Goal: Ask a question

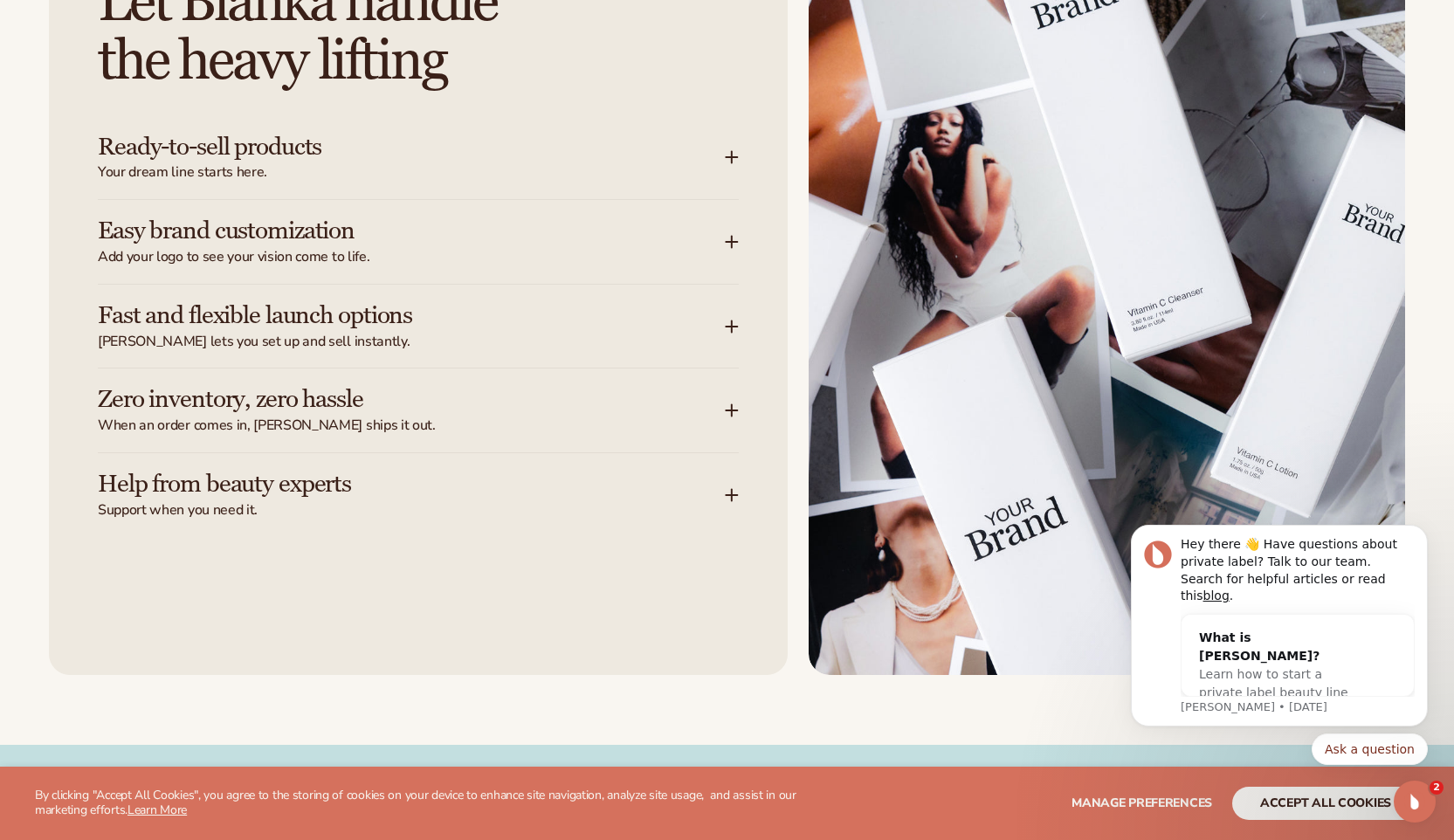
scroll to position [2174, 0]
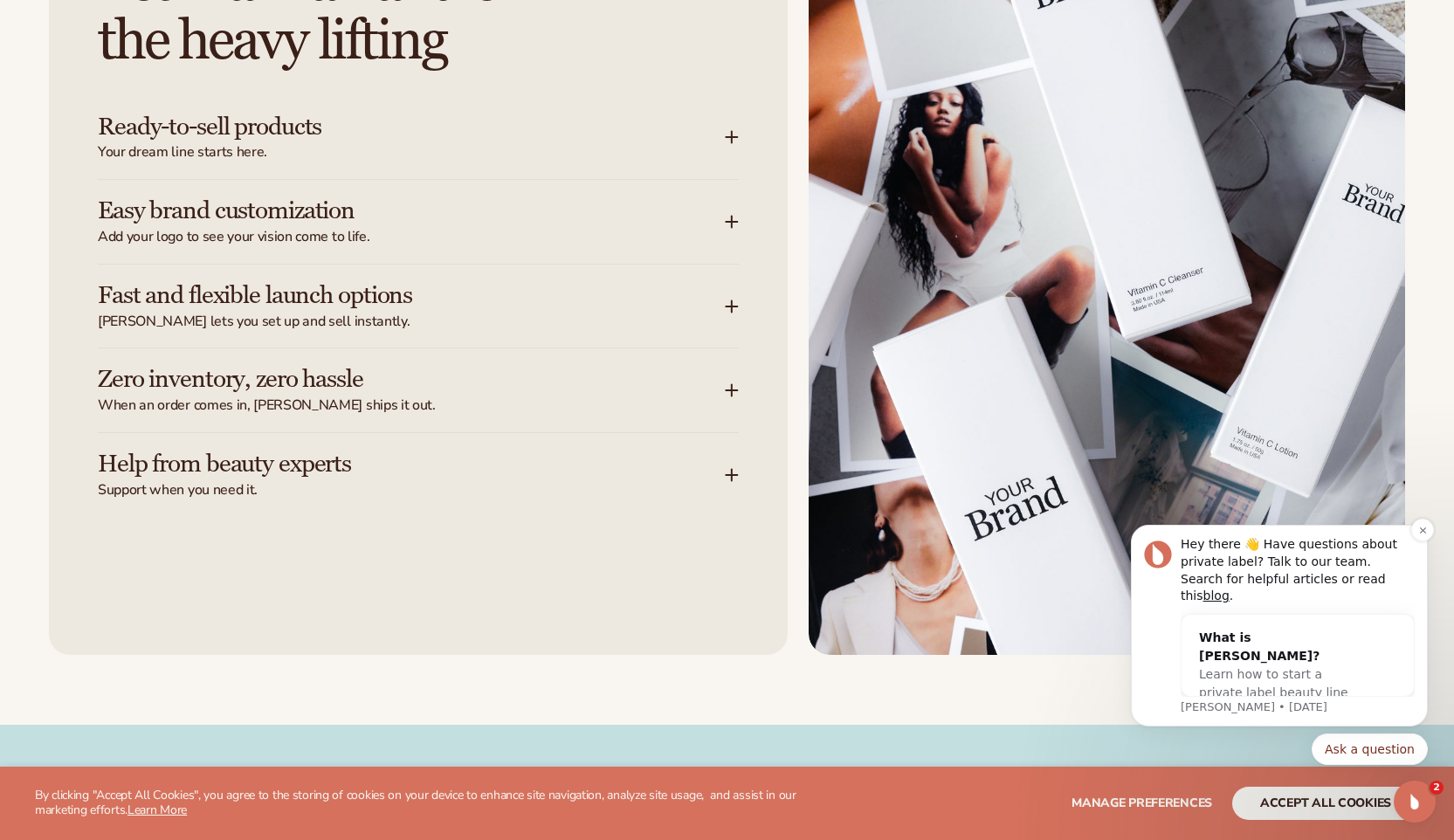
click at [1238, 608] on div "Message content" at bounding box center [1298, 609] width 234 height 9
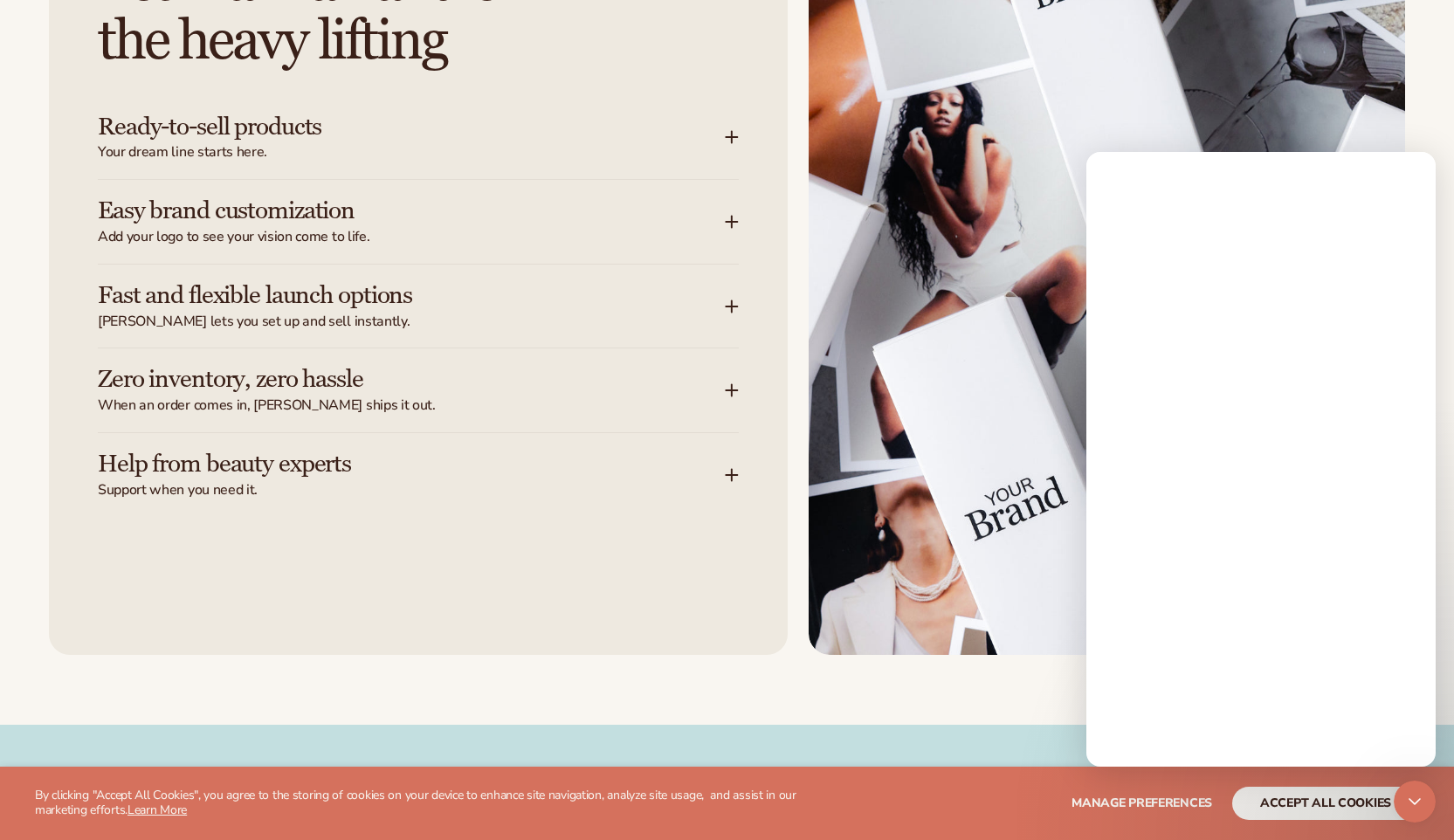
scroll to position [0, 0]
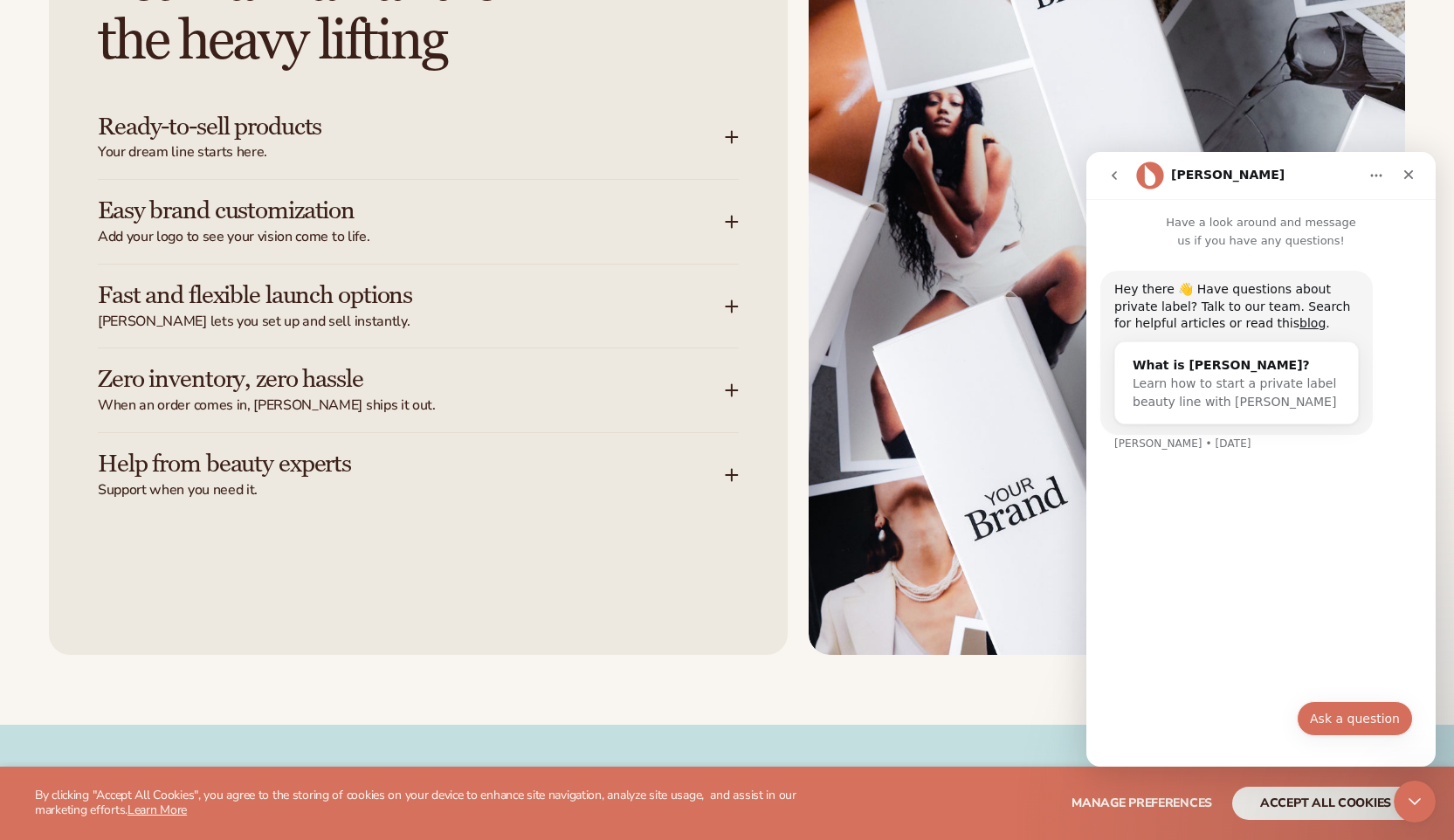
click at [1343, 720] on button "Ask a question" at bounding box center [1355, 719] width 116 height 35
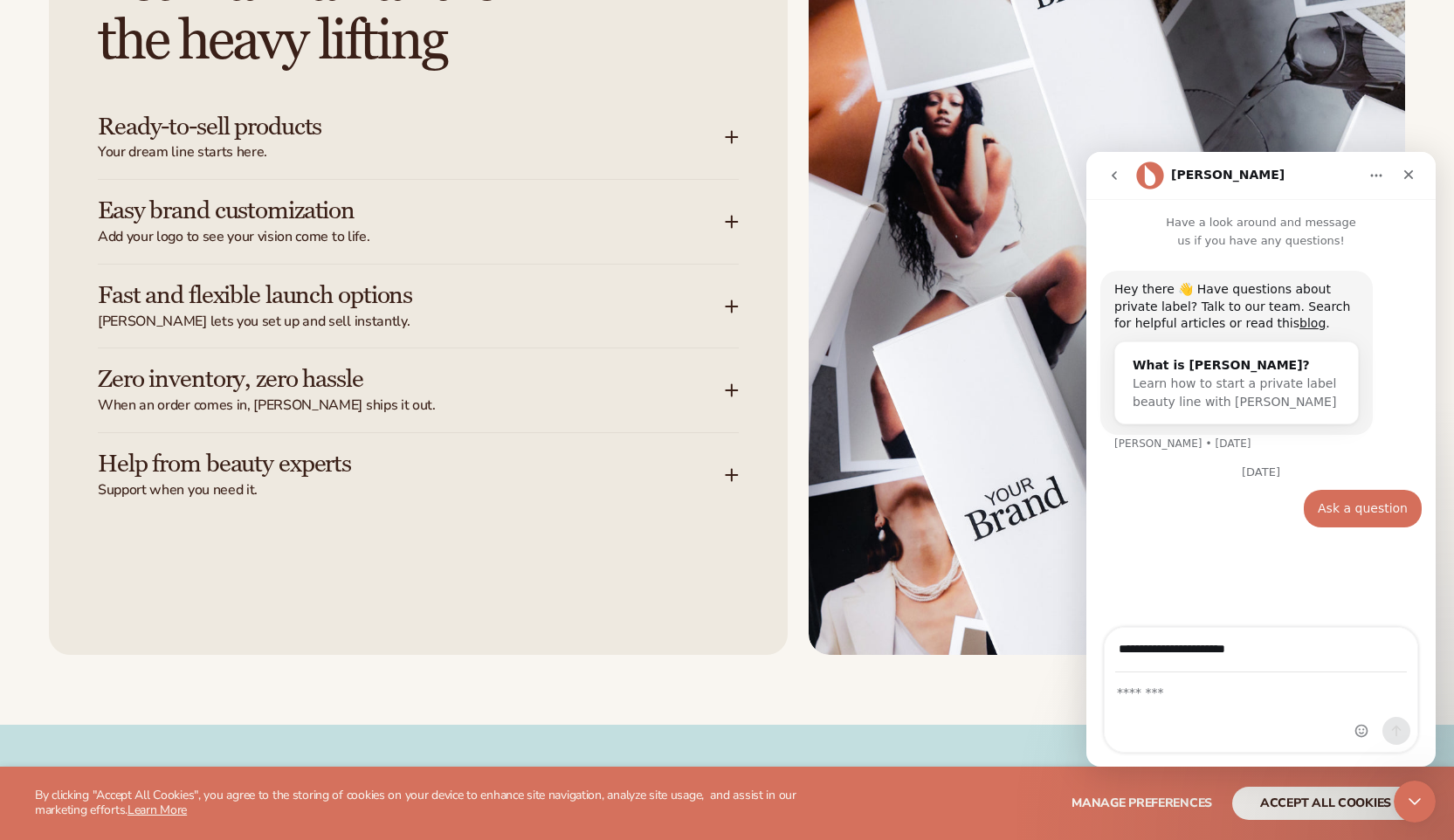
type input "**********"
click at [1166, 694] on textarea "Message…" at bounding box center [1261, 688] width 313 height 29
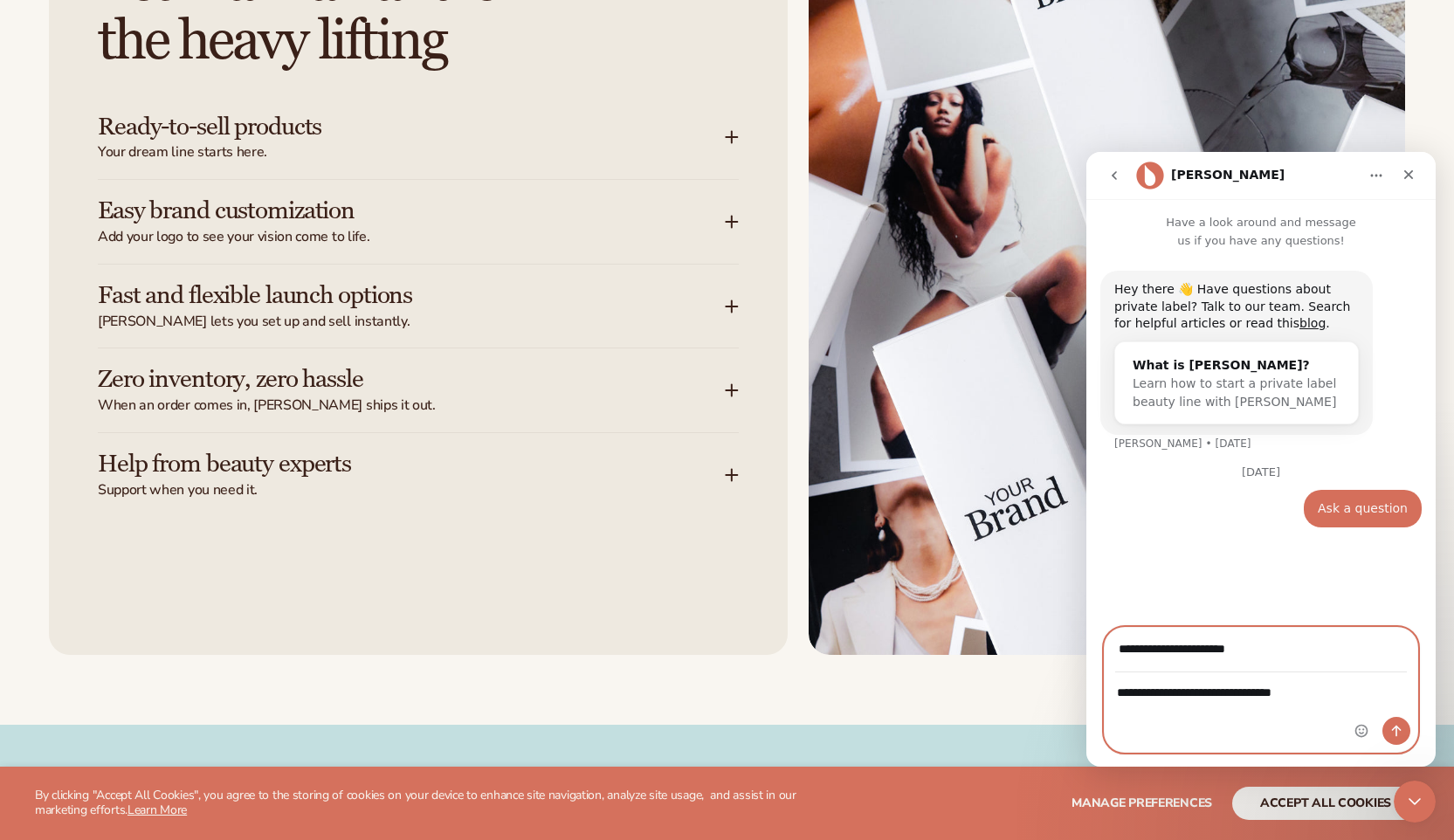
type textarea "**********"
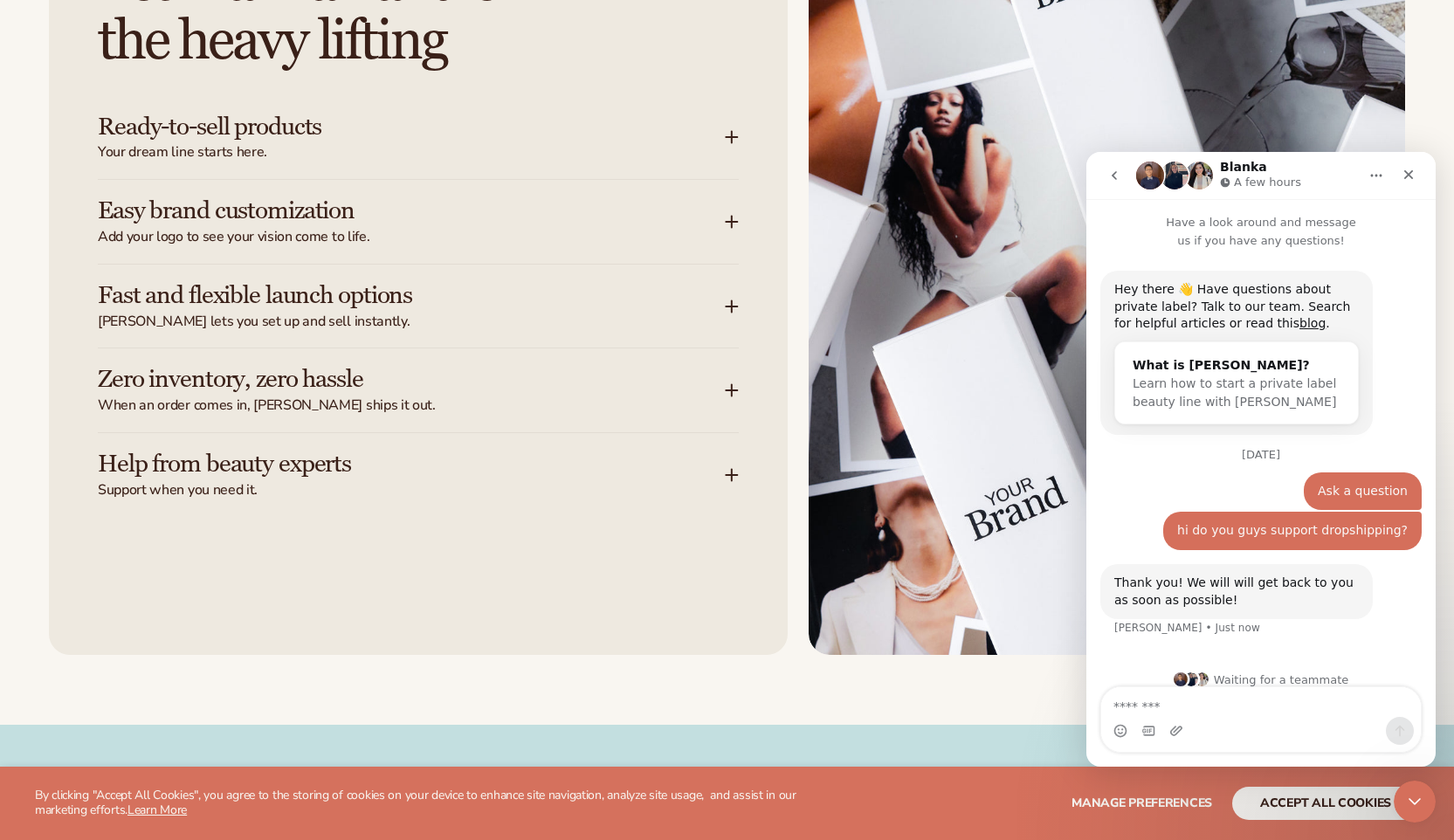
scroll to position [18, 0]
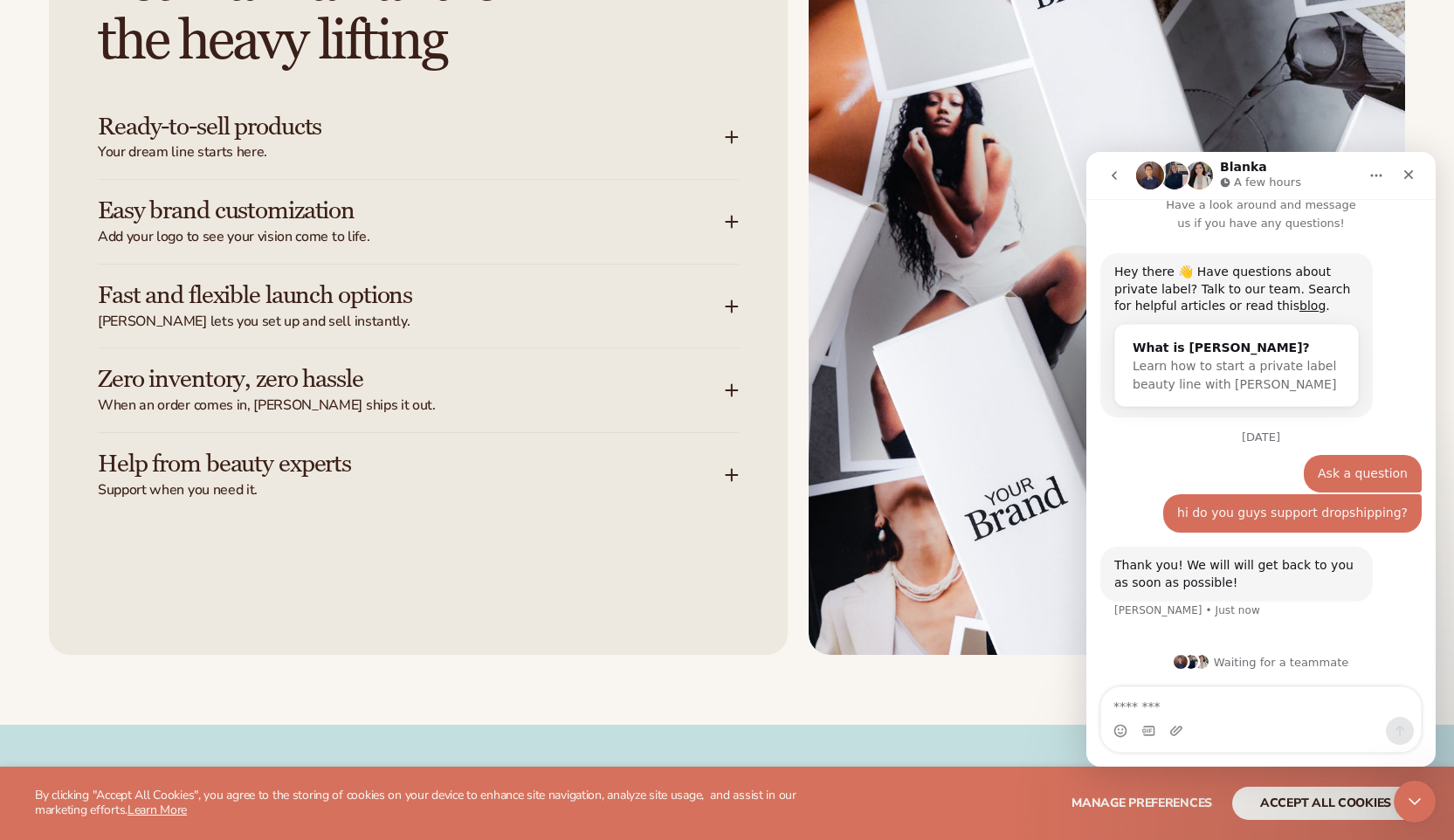
click at [727, 393] on icon at bounding box center [732, 390] width 14 height 14
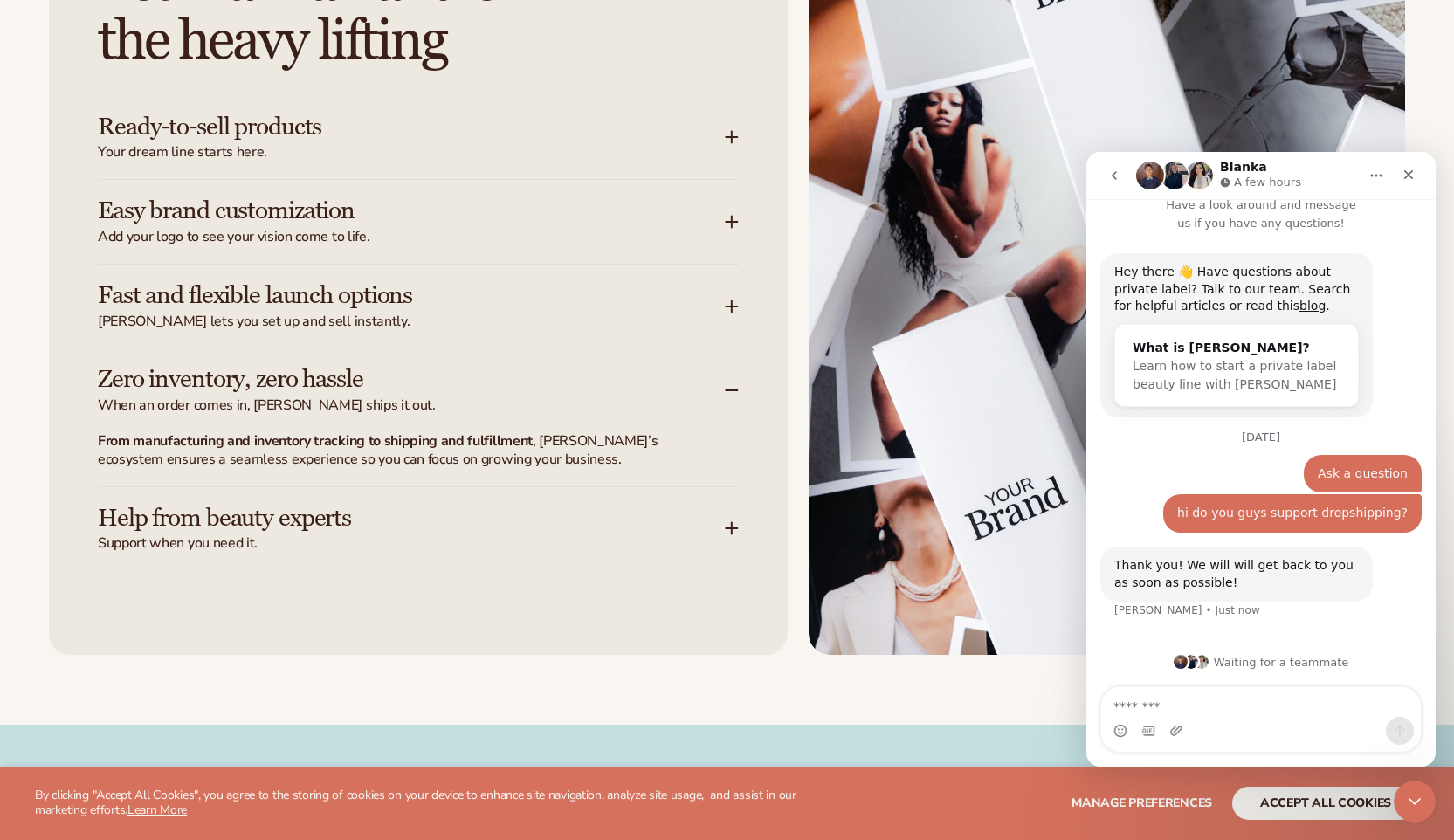
click at [727, 393] on icon at bounding box center [732, 390] width 14 height 14
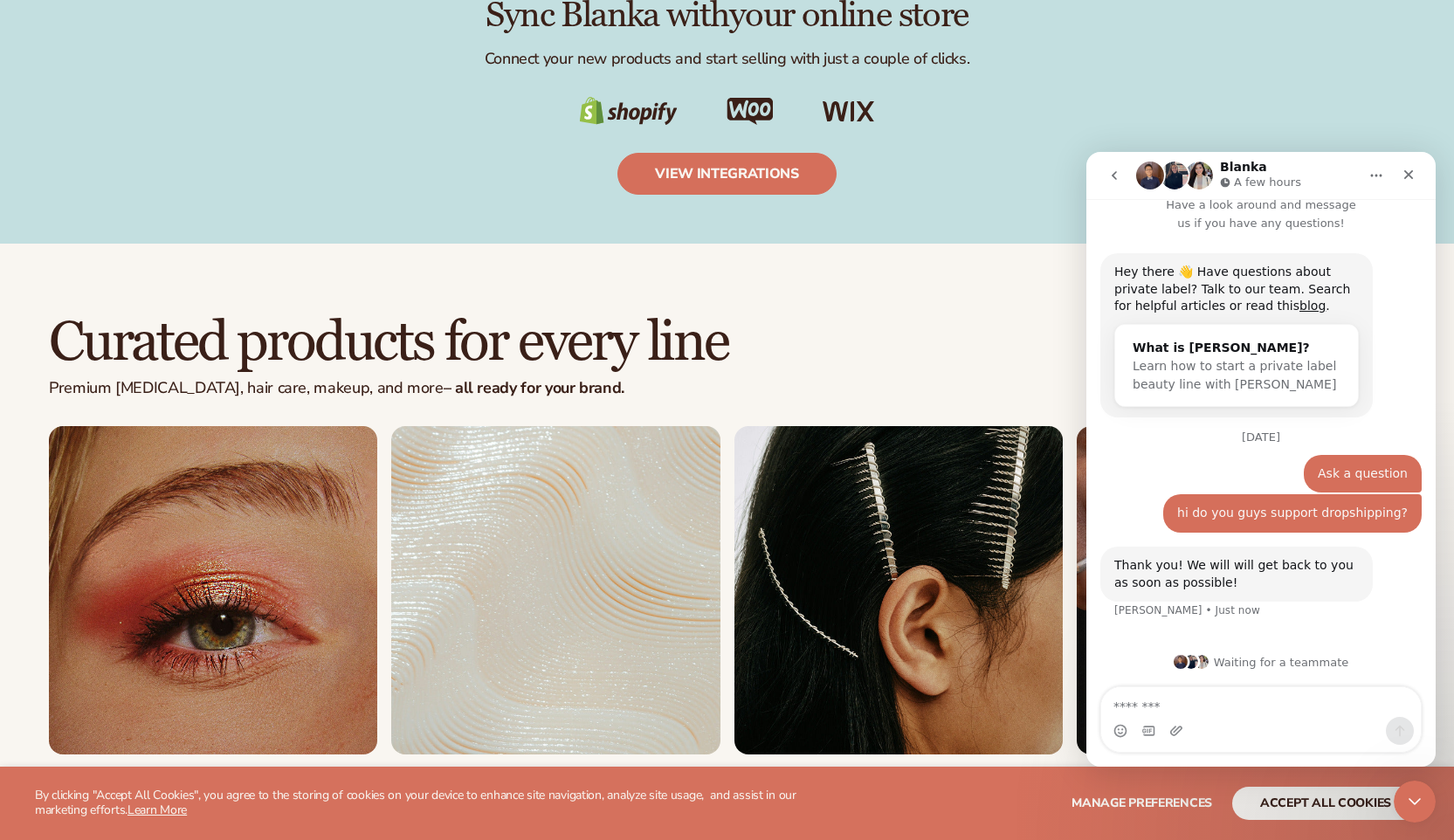
scroll to position [3250, 0]
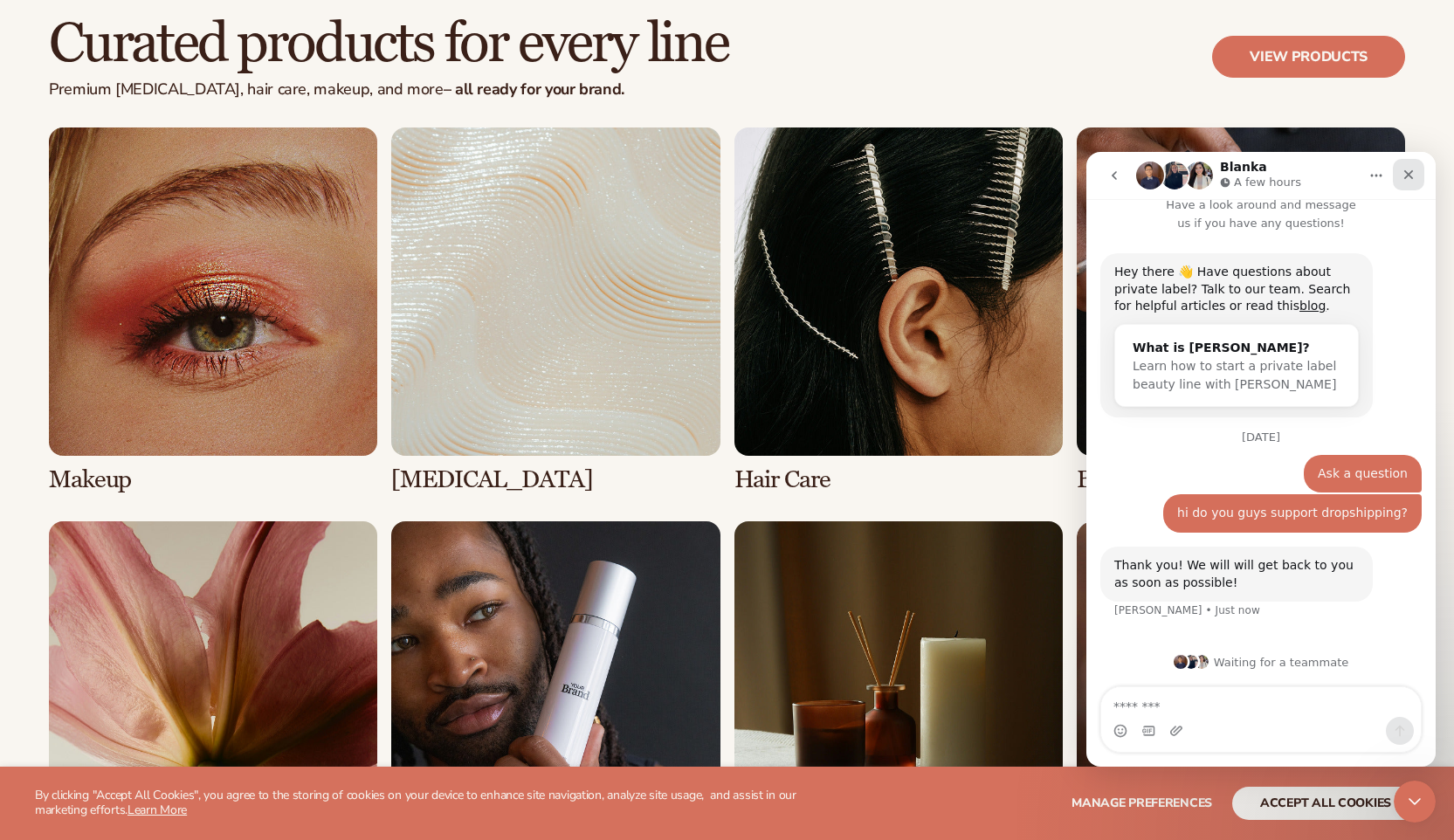
click at [1407, 176] on icon "Close" at bounding box center [1409, 175] width 10 height 10
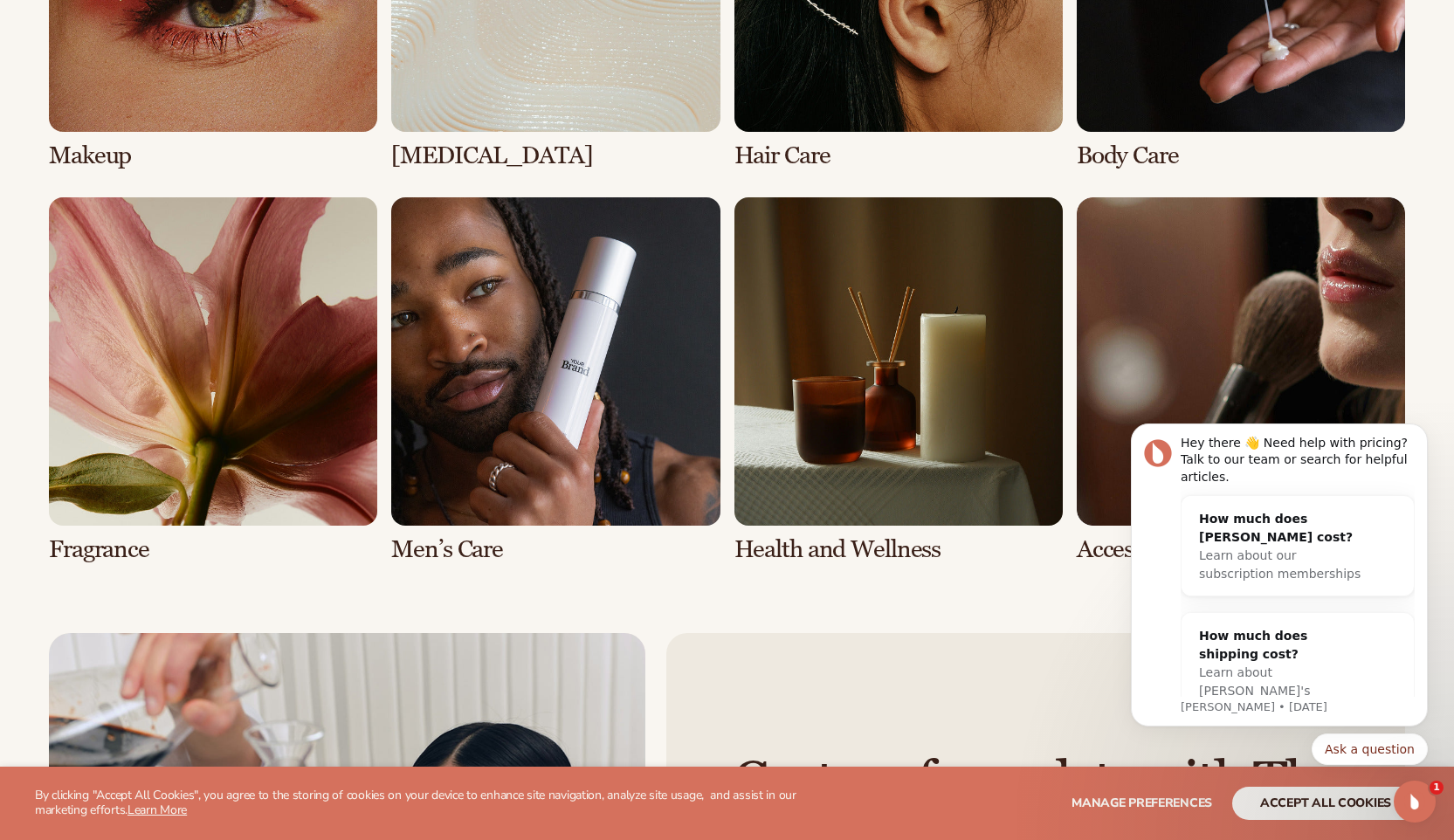
scroll to position [3662, 0]
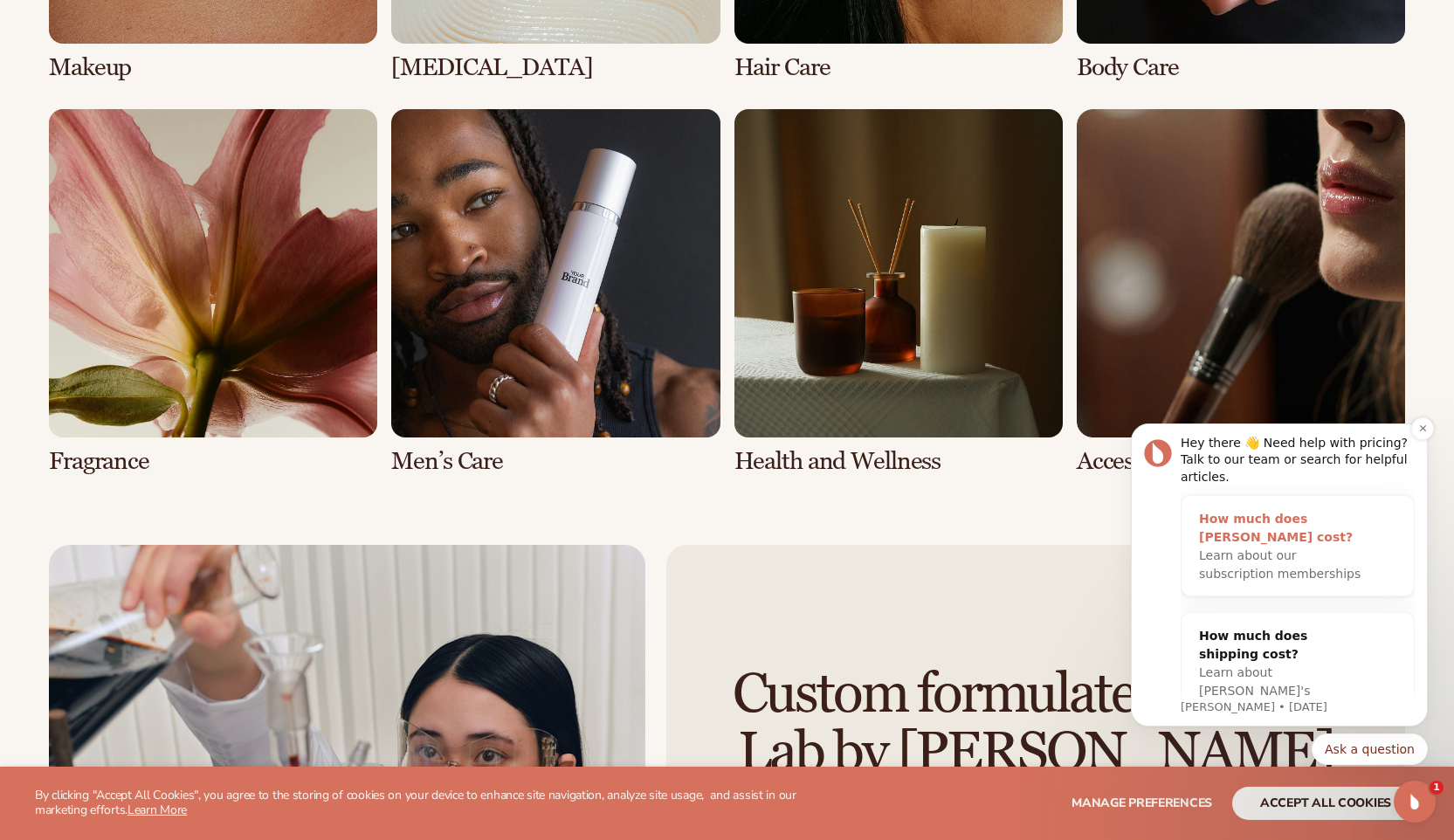
click at [1277, 549] on span "Learn about our subscription memberships" at bounding box center [1280, 564] width 162 height 32
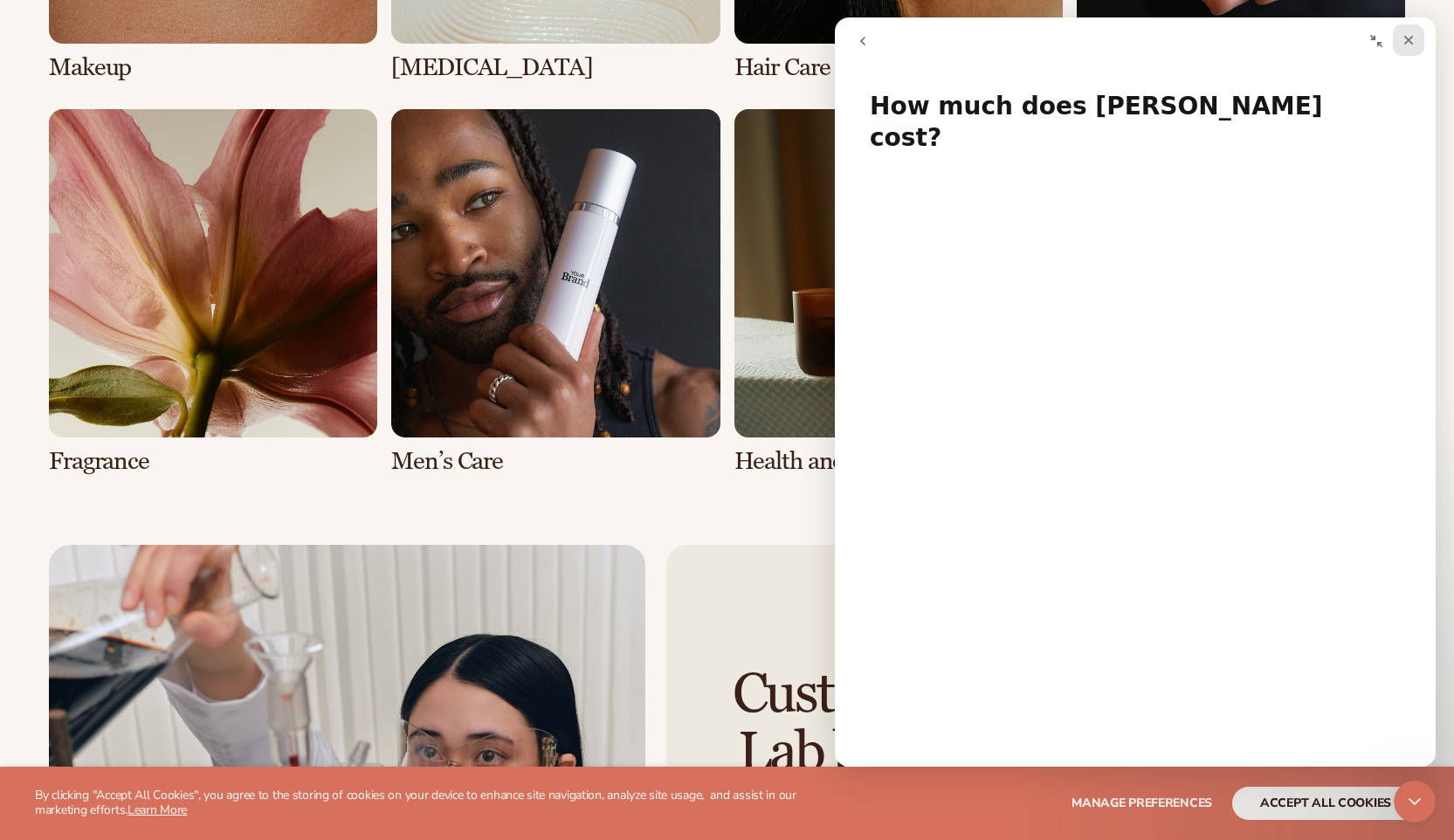
click at [1404, 42] on icon "Close" at bounding box center [1408, 40] width 14 height 14
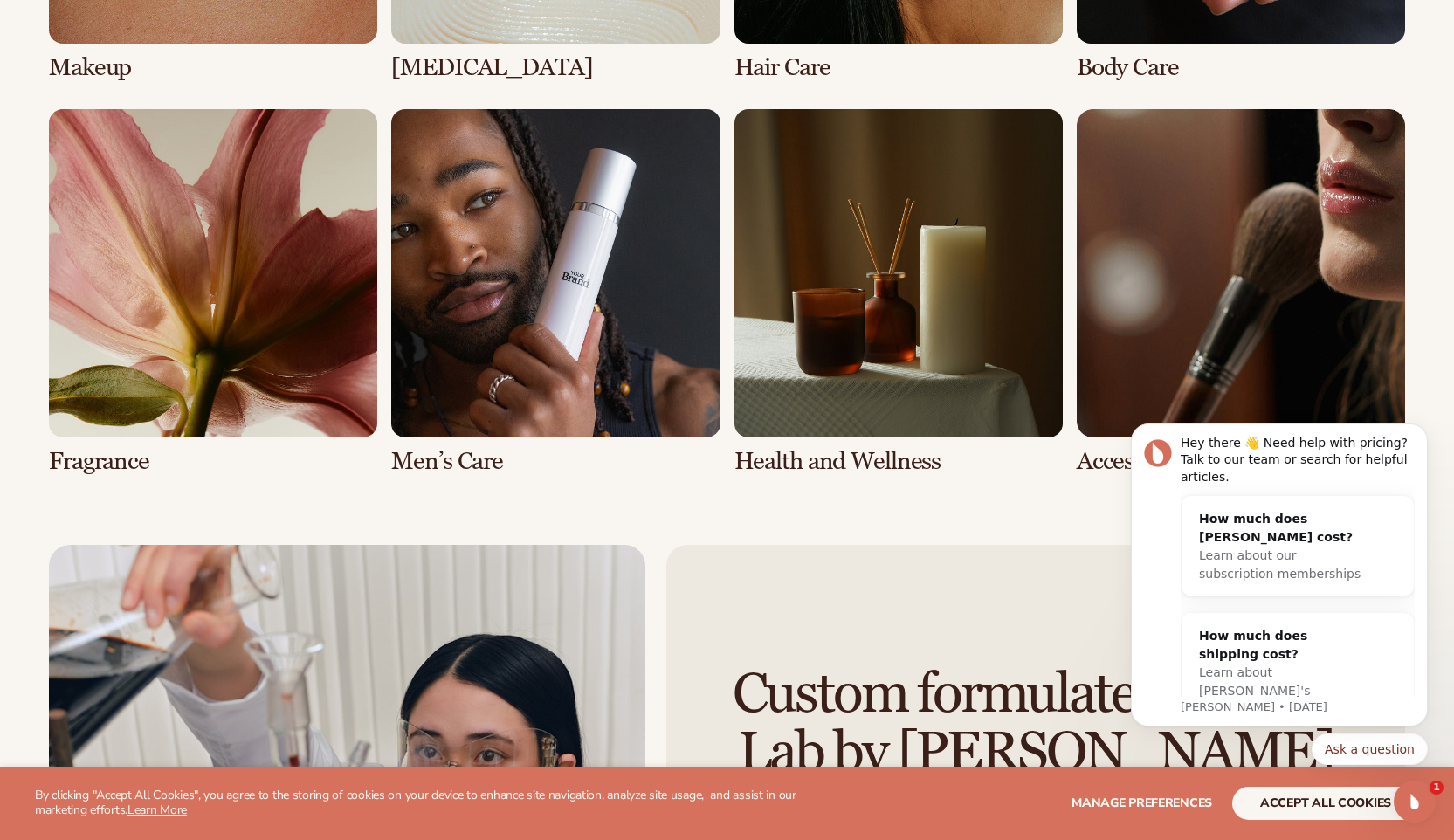
scroll to position [0, 0]
